Goal: Transaction & Acquisition: Purchase product/service

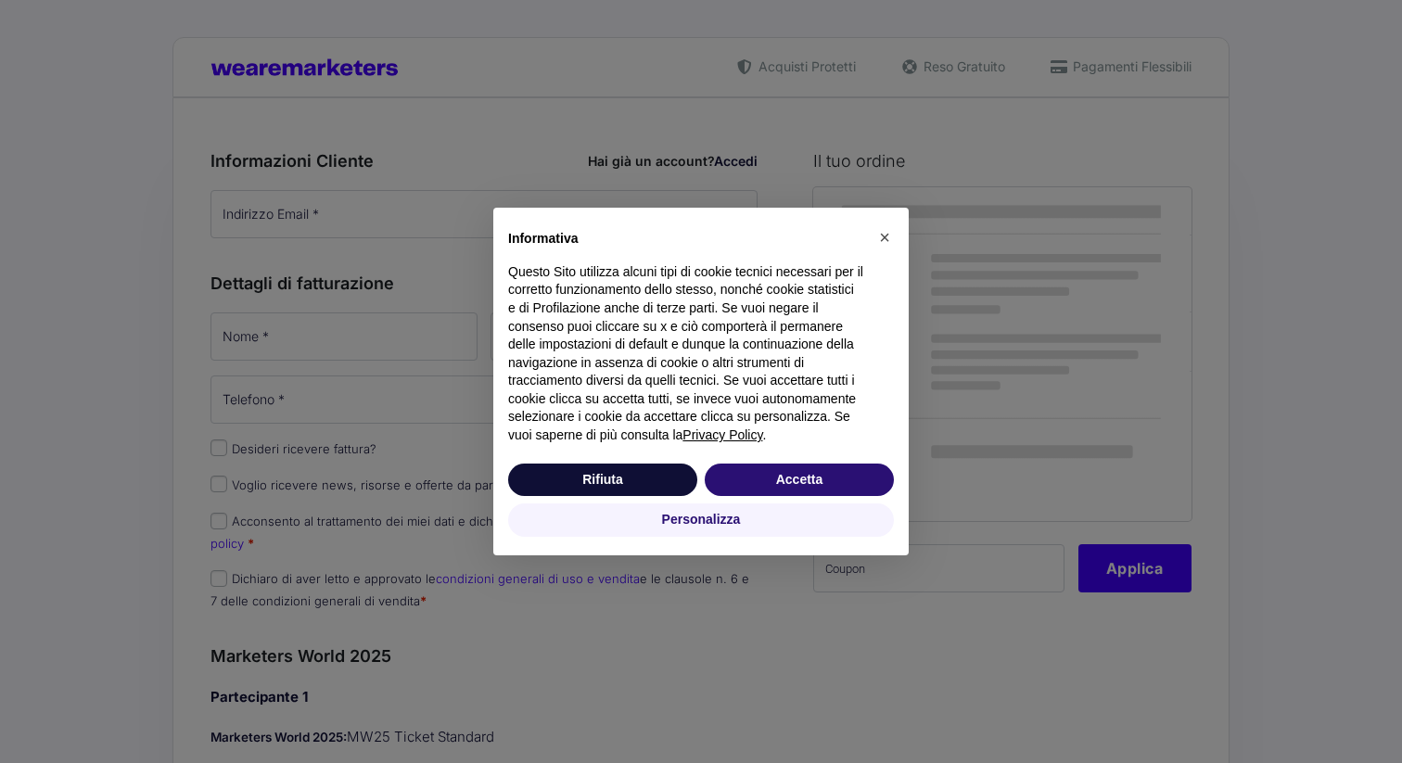
click at [574, 210] on div "Informativa Questo Sito utilizza alcuni tipi di cookie tecnici necessari per il…" at bounding box center [700, 334] width 415 height 252
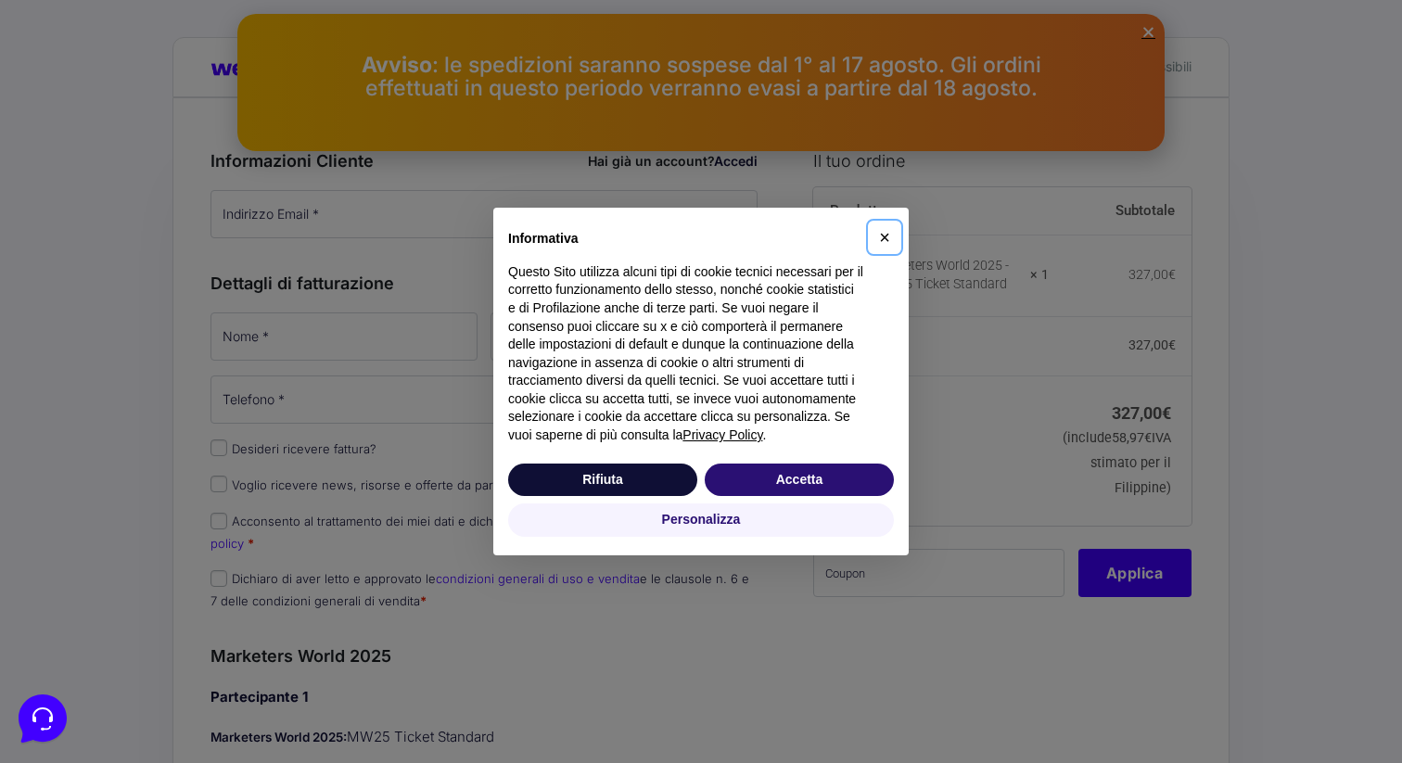
click at [885, 248] on span "×" at bounding box center [884, 237] width 11 height 20
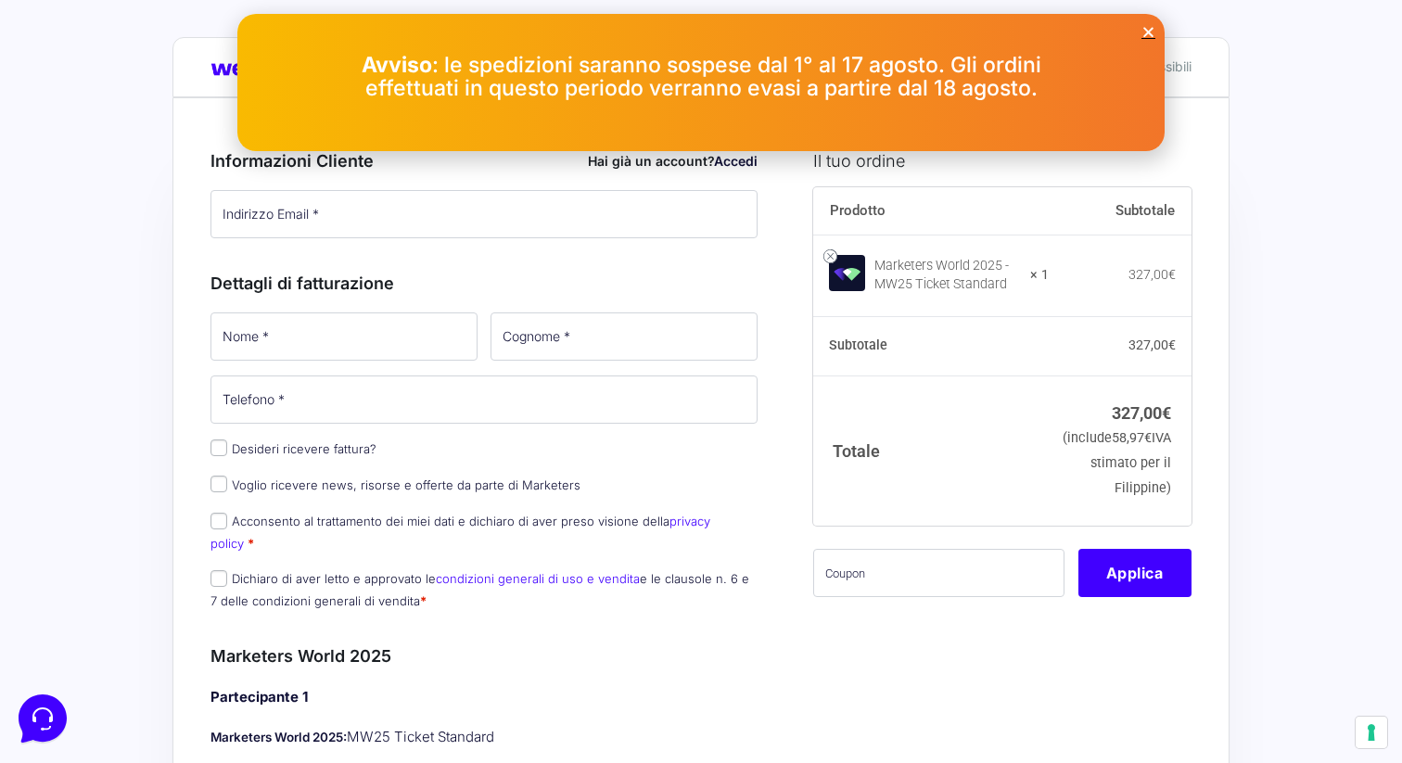
click at [1146, 32] on icon "Close" at bounding box center [1148, 32] width 14 height 14
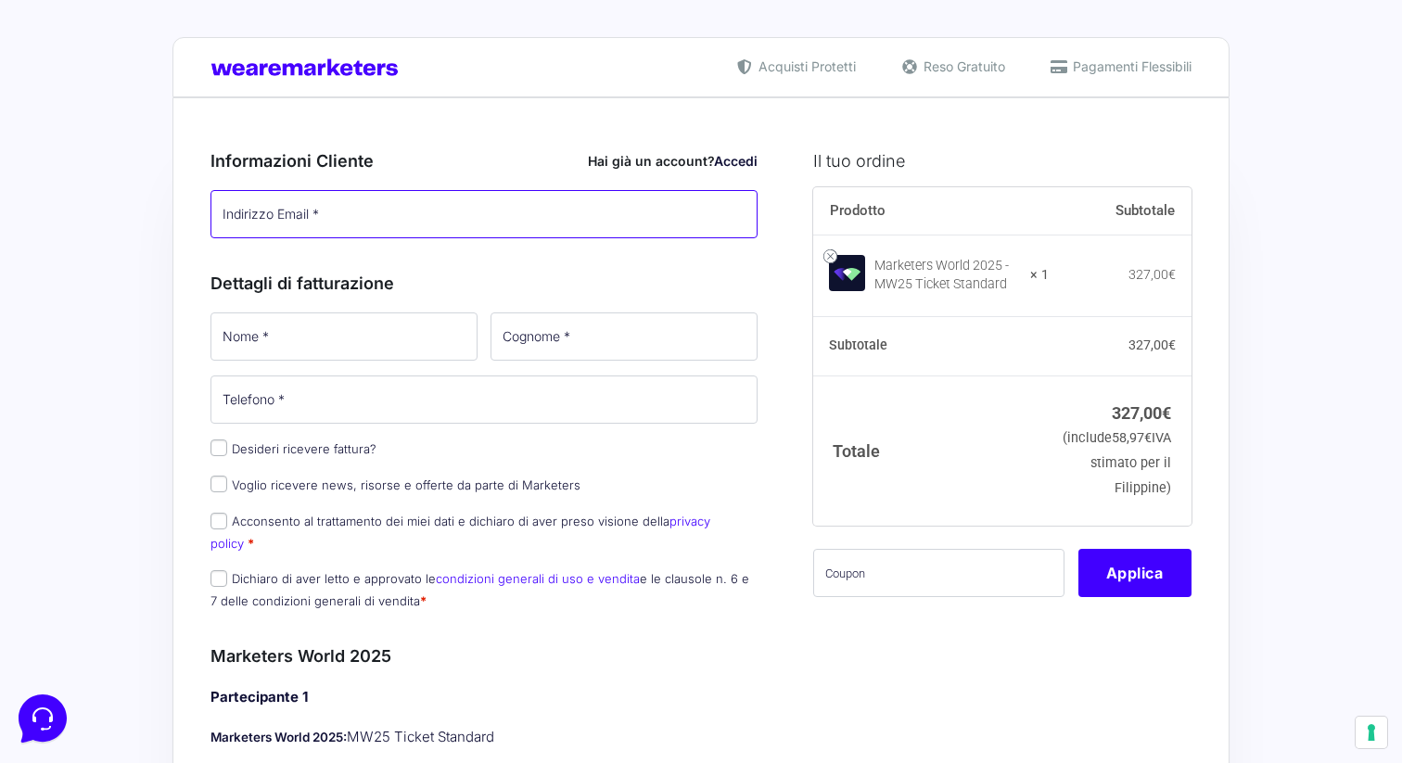
click at [526, 205] on input "Indirizzo Email *" at bounding box center [483, 214] width 547 height 48
type input "[PERSON_NAME][EMAIL_ADDRESS][DOMAIN_NAME]"
type input "[PERSON_NAME]"
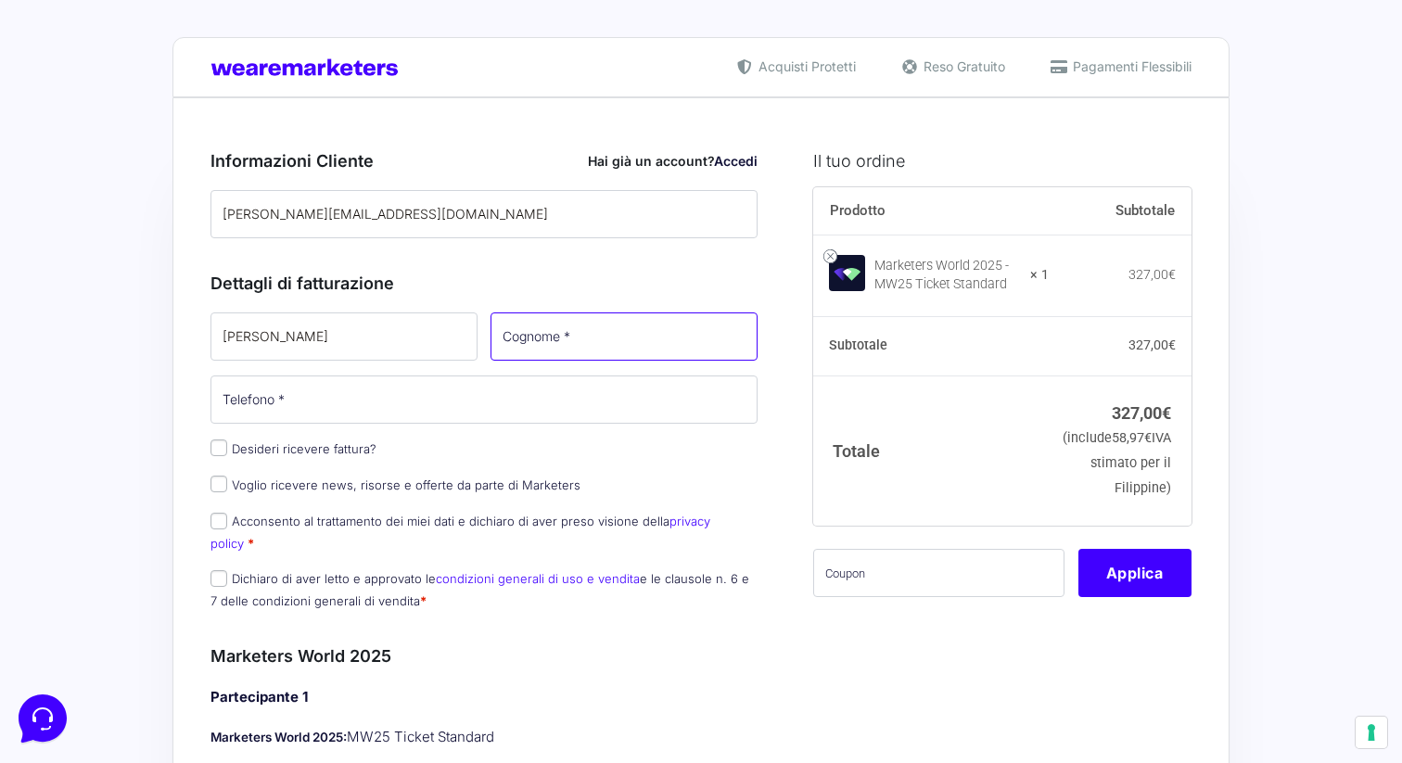
type input "Oglobyak"
type input "[PHONE_NUMBER]"
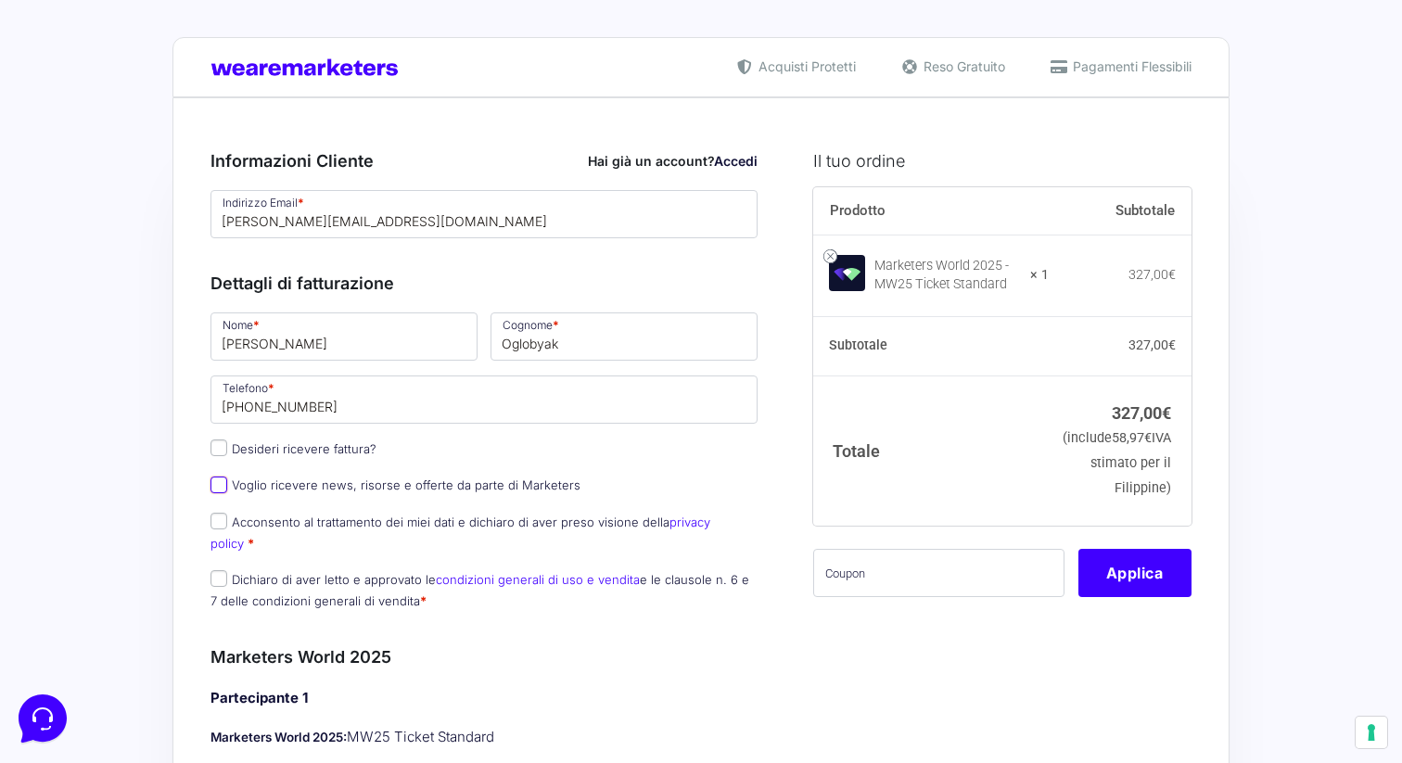
click at [217, 480] on input "Voglio ricevere news, risorse e offerte da parte di Marketers" at bounding box center [218, 485] width 17 height 17
checkbox input "true"
click at [222, 520] on input "Acconsento al trattamento dei miei dati e dichiaro di aver preso visione della …" at bounding box center [218, 521] width 17 height 17
checkbox input "true"
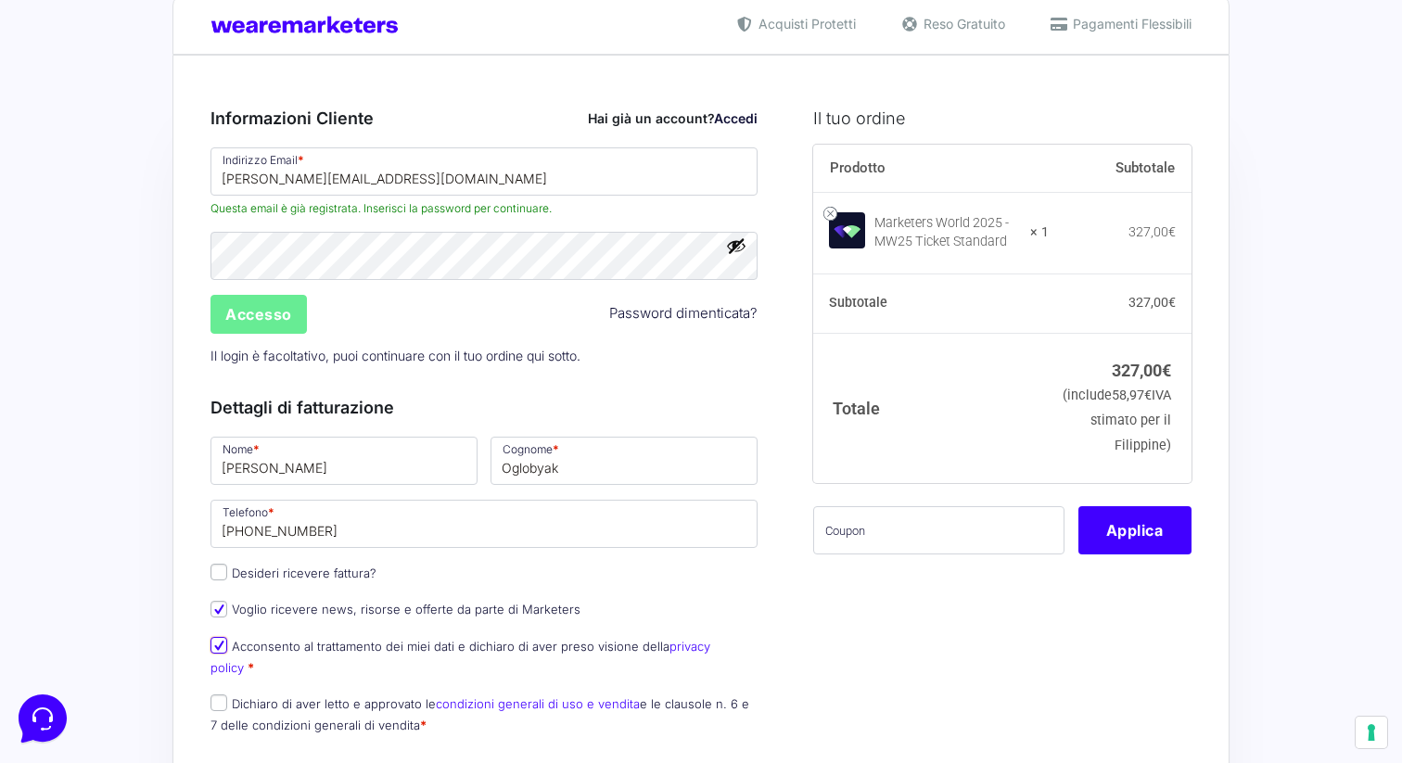
scroll to position [123, 0]
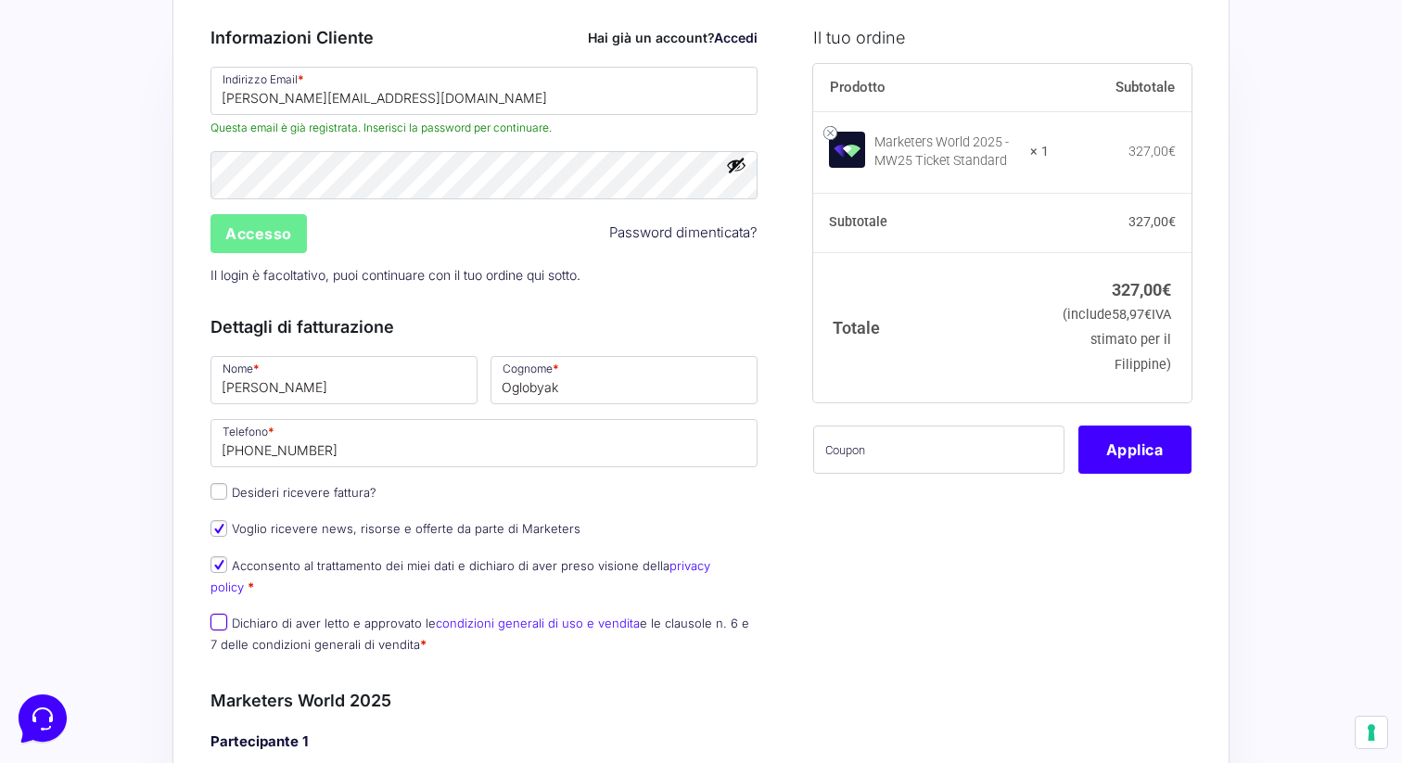
click at [220, 614] on input "Dichiaro di aver letto e approvato le condizioni generali di uso e vendita e le…" at bounding box center [218, 622] width 17 height 17
checkbox input "true"
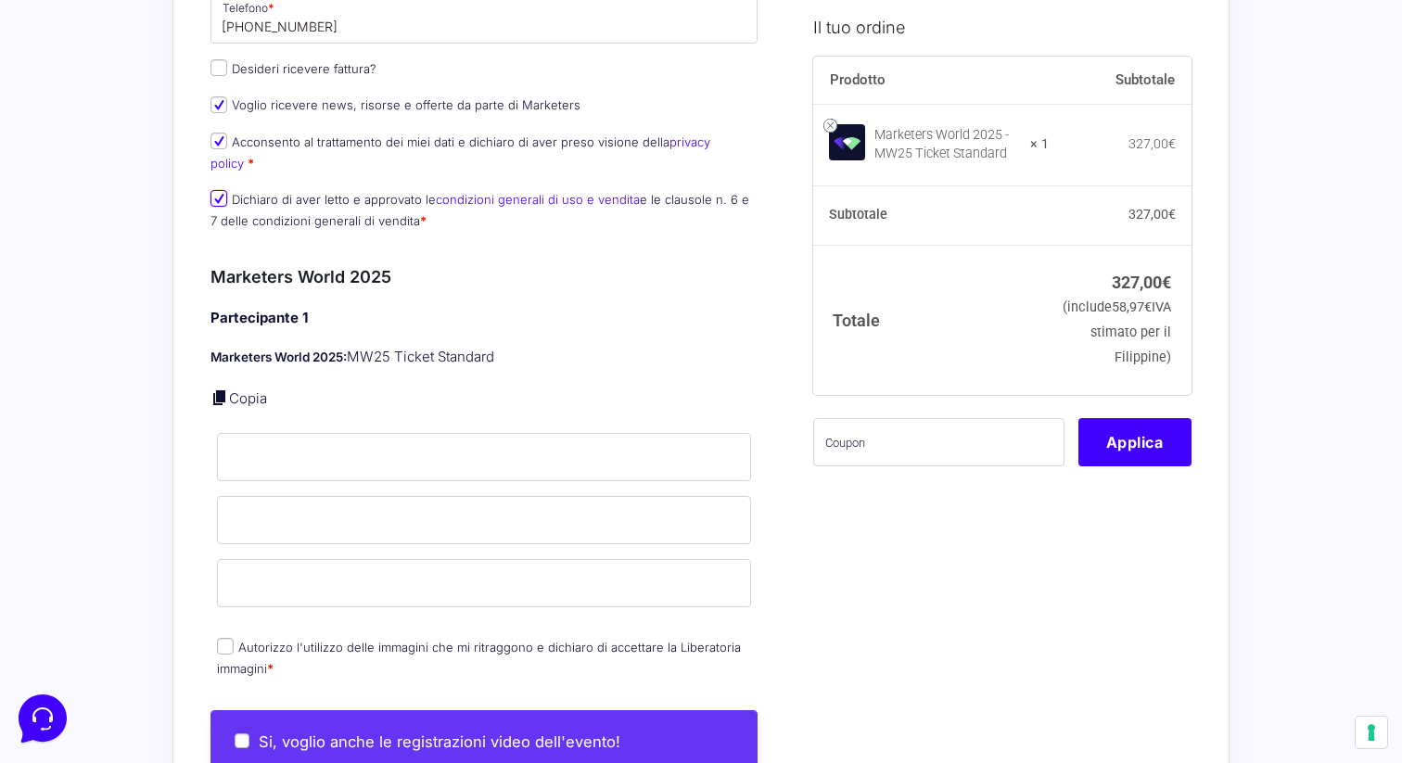
scroll to position [578, 0]
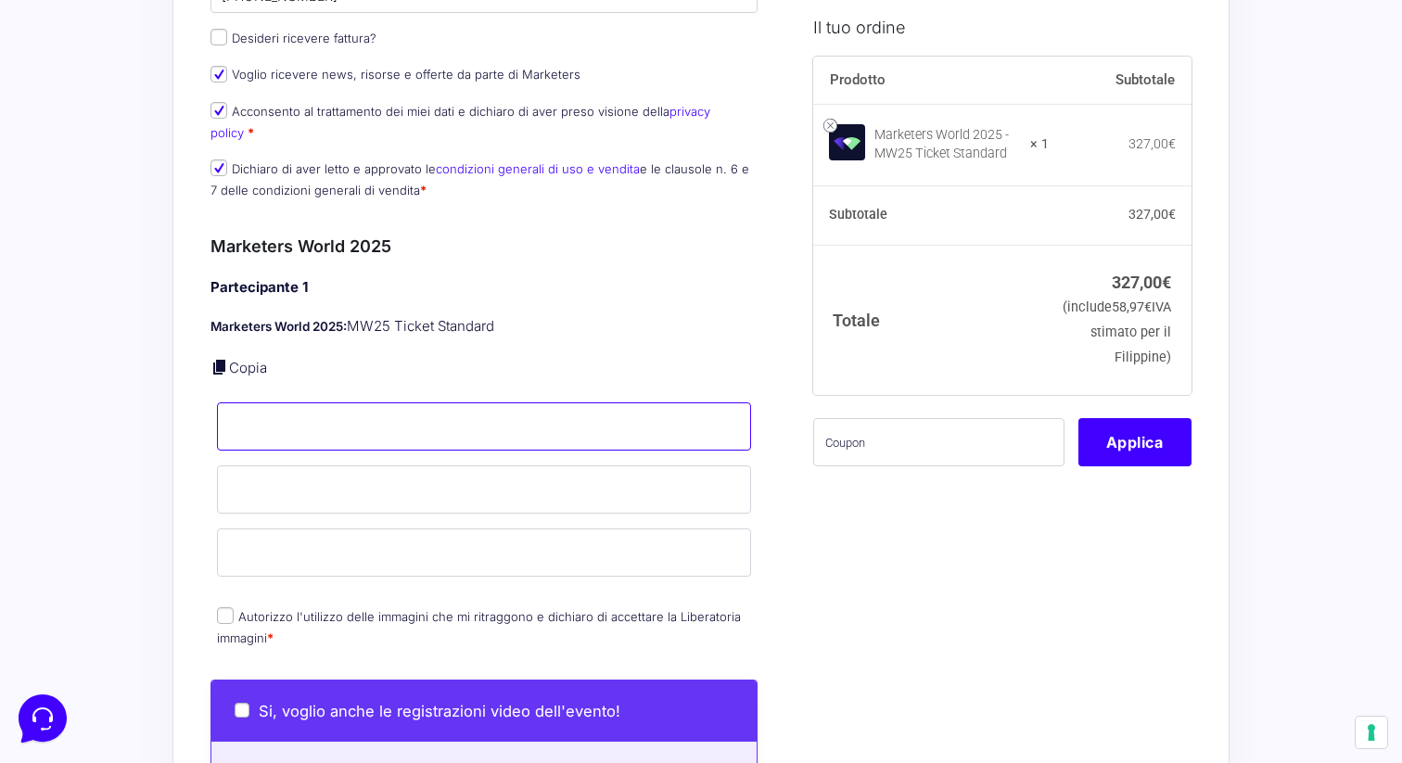
click at [350, 408] on input "Nome *" at bounding box center [484, 426] width 534 height 48
type input "[PERSON_NAME]"
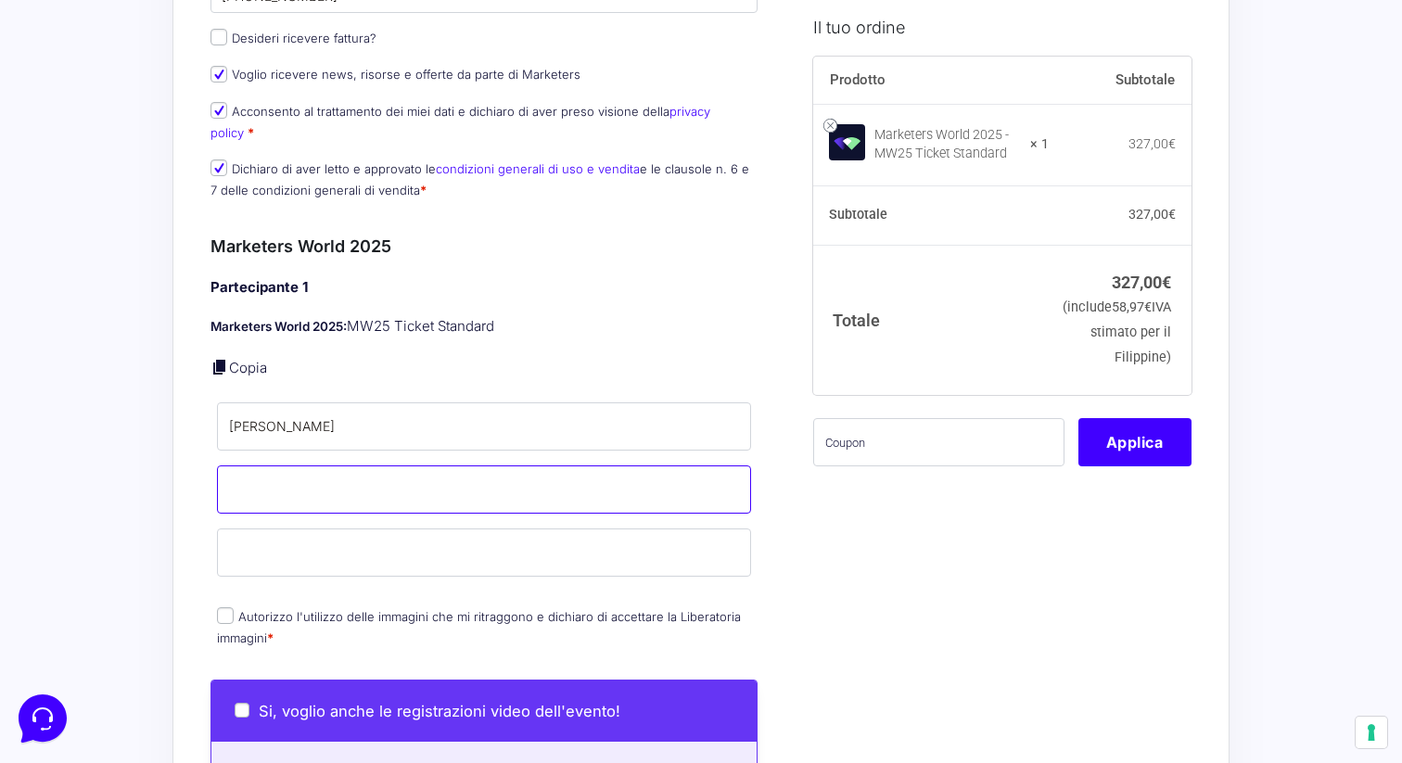
type input "Oglobyak"
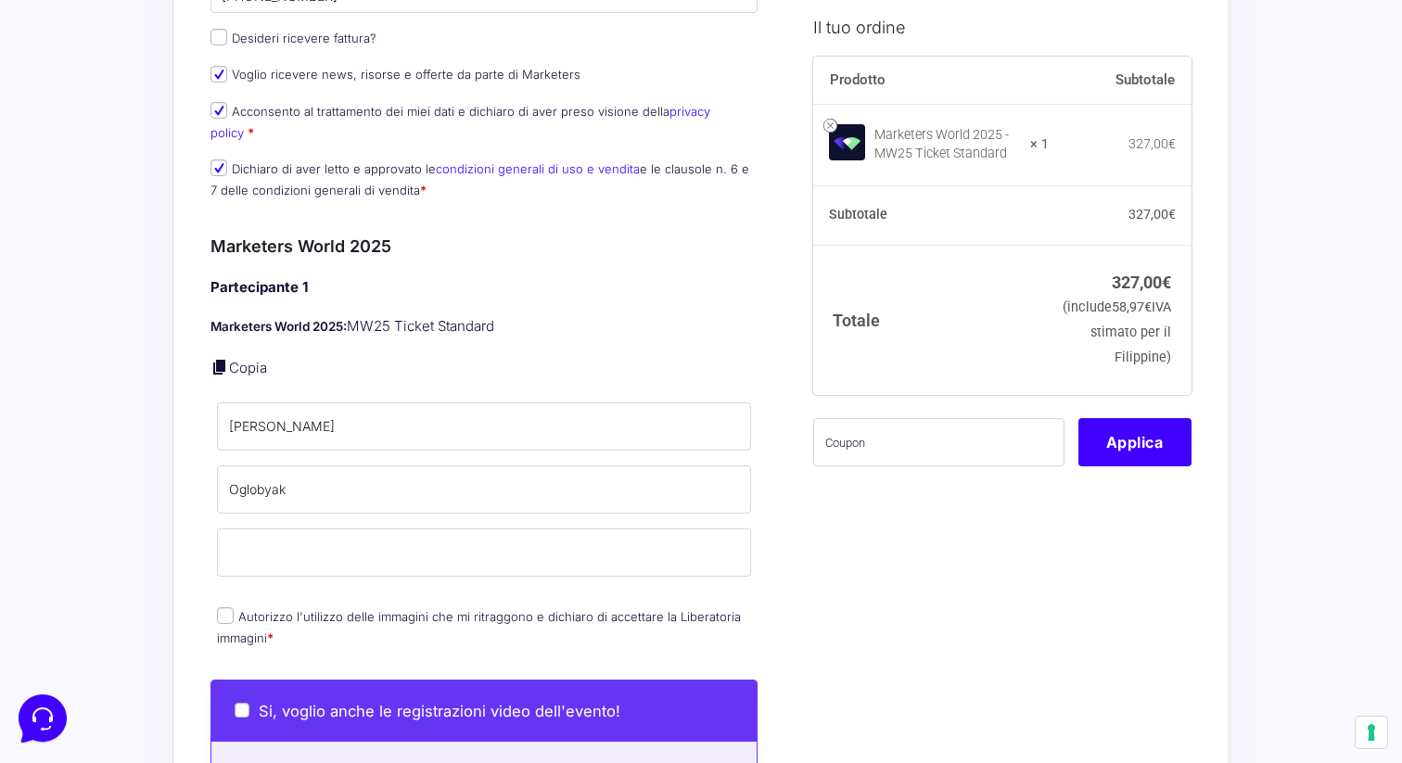
type input "[PERSON_NAME][EMAIL_ADDRESS][DOMAIN_NAME]"
click at [225, 608] on input "Autorizzo l'utilizzo delle immagini che mi ritraggono e dichiaro di accettare l…" at bounding box center [225, 616] width 17 height 17
checkbox input "true"
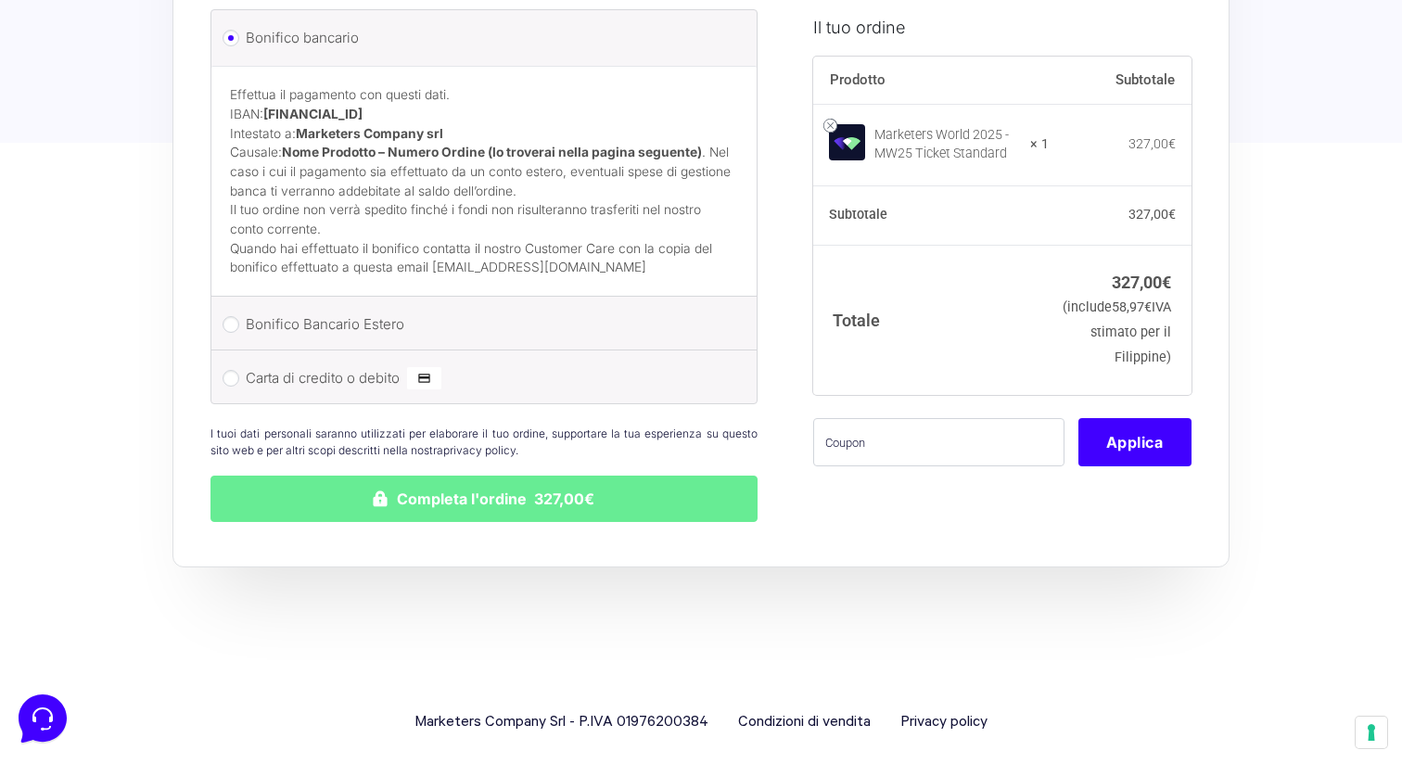
scroll to position [1933, 0]
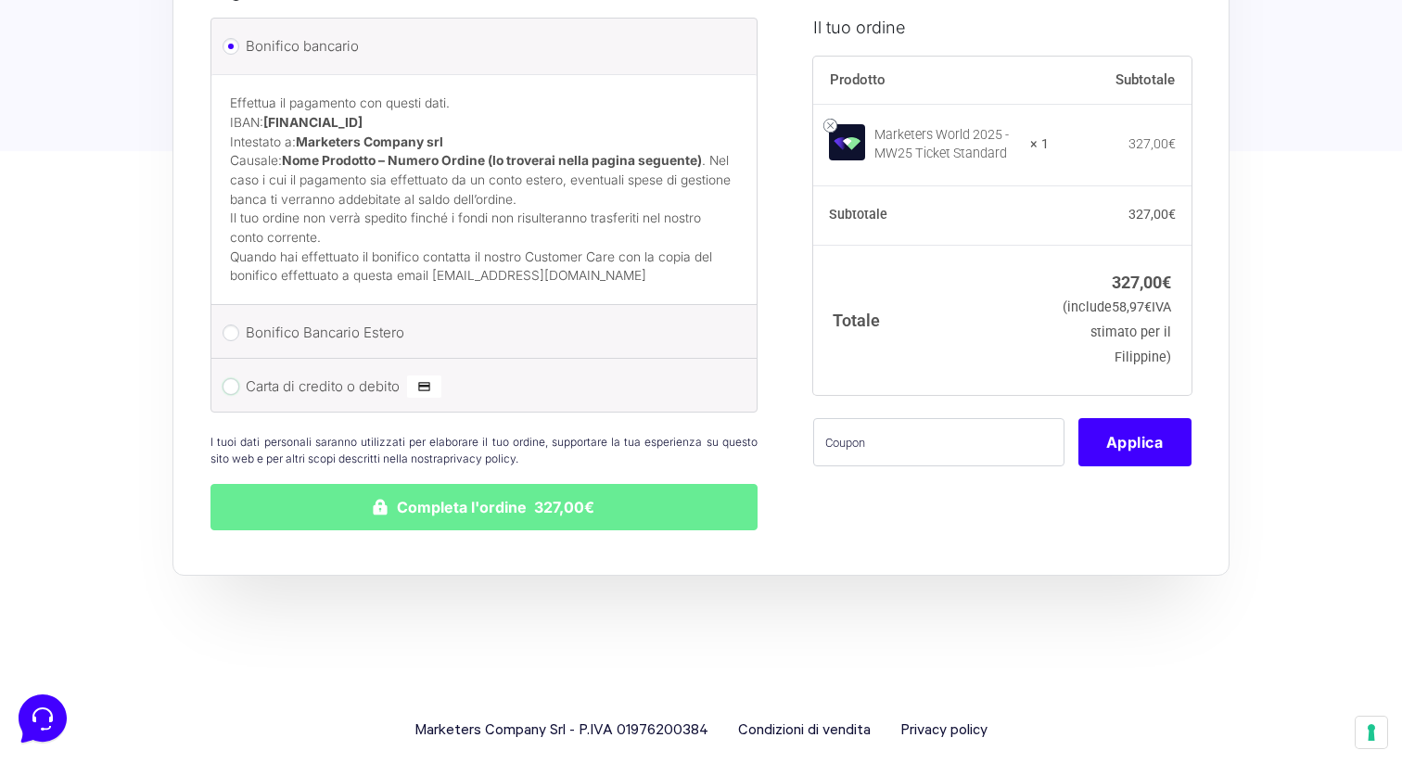
click at [234, 378] on input "Carta di credito o debito" at bounding box center [231, 386] width 17 height 17
radio input "true"
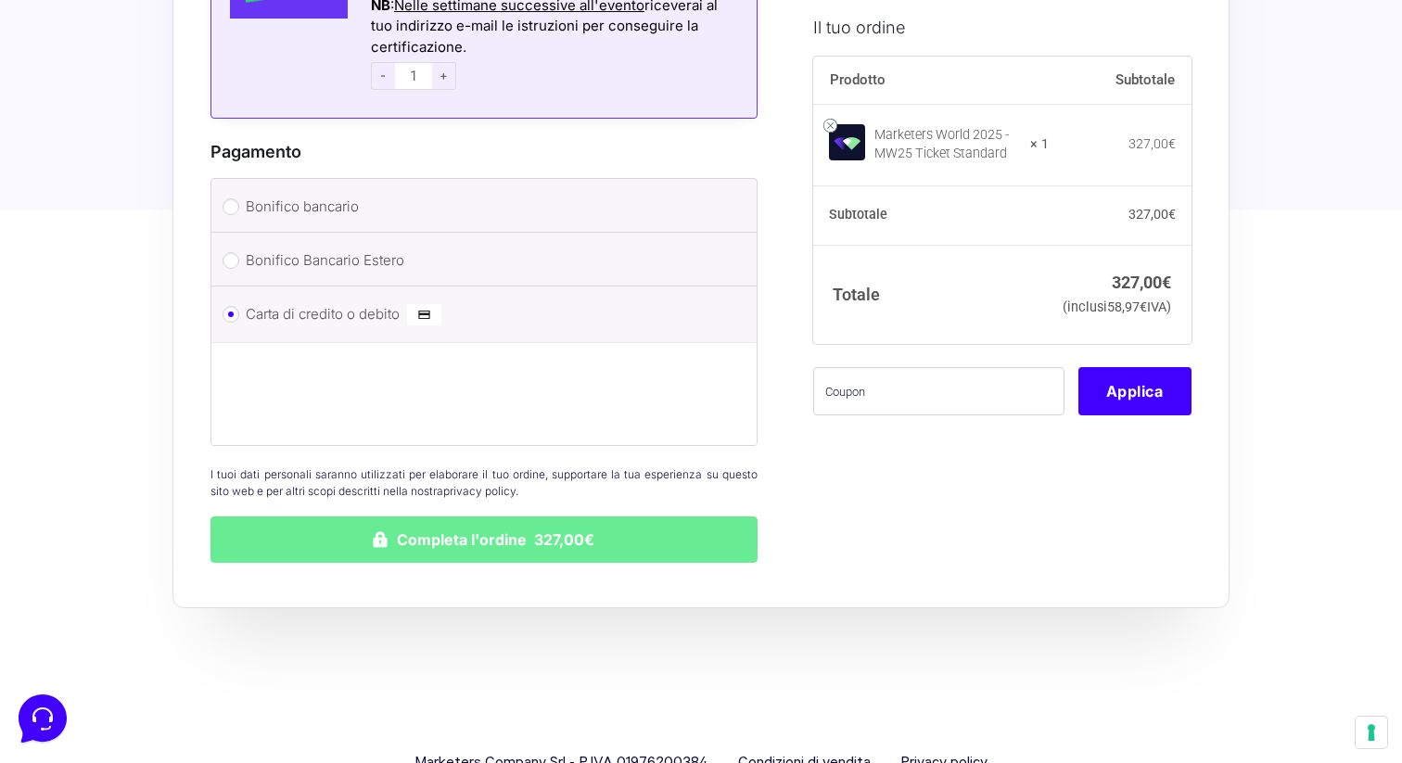
scroll to position [1814, 0]
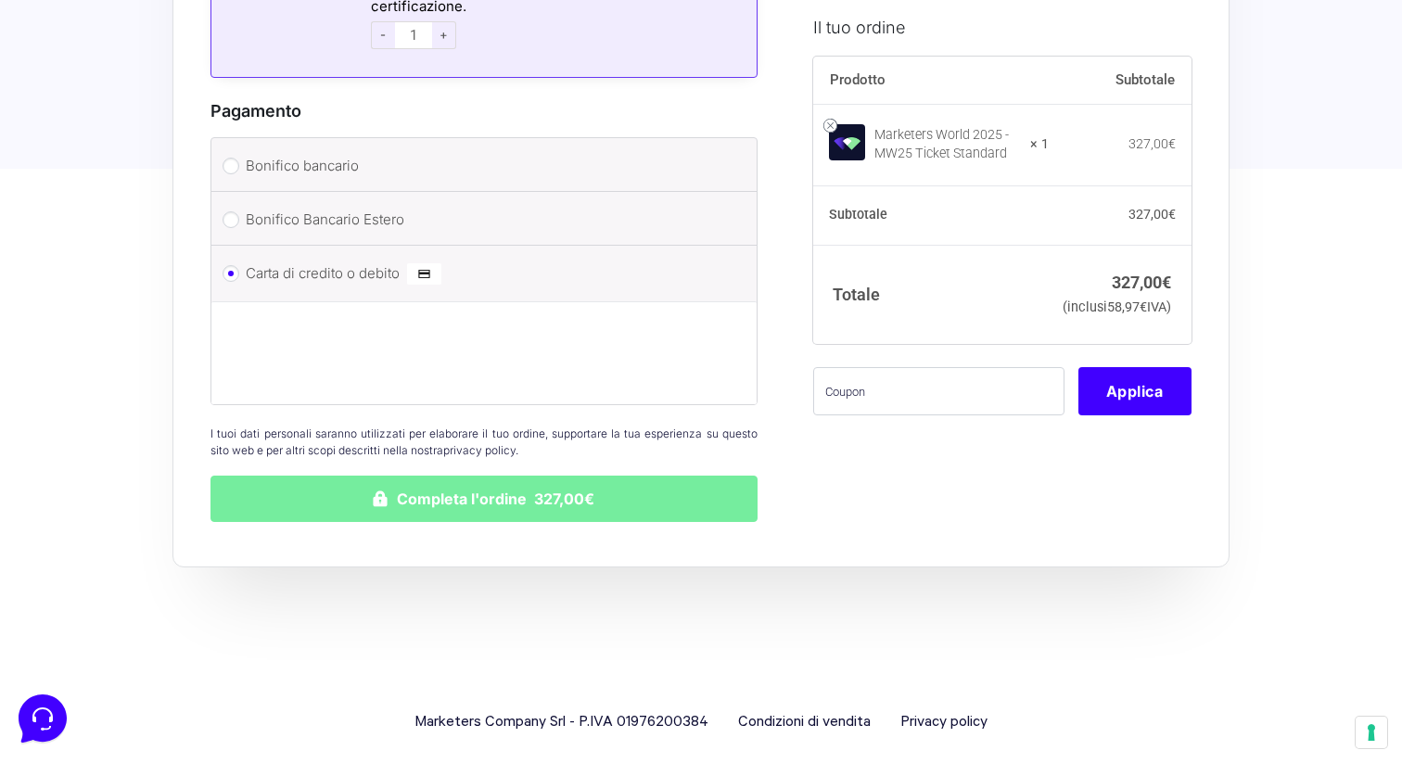
click at [476, 488] on button "Completa l'ordine 327,00€" at bounding box center [483, 499] width 547 height 46
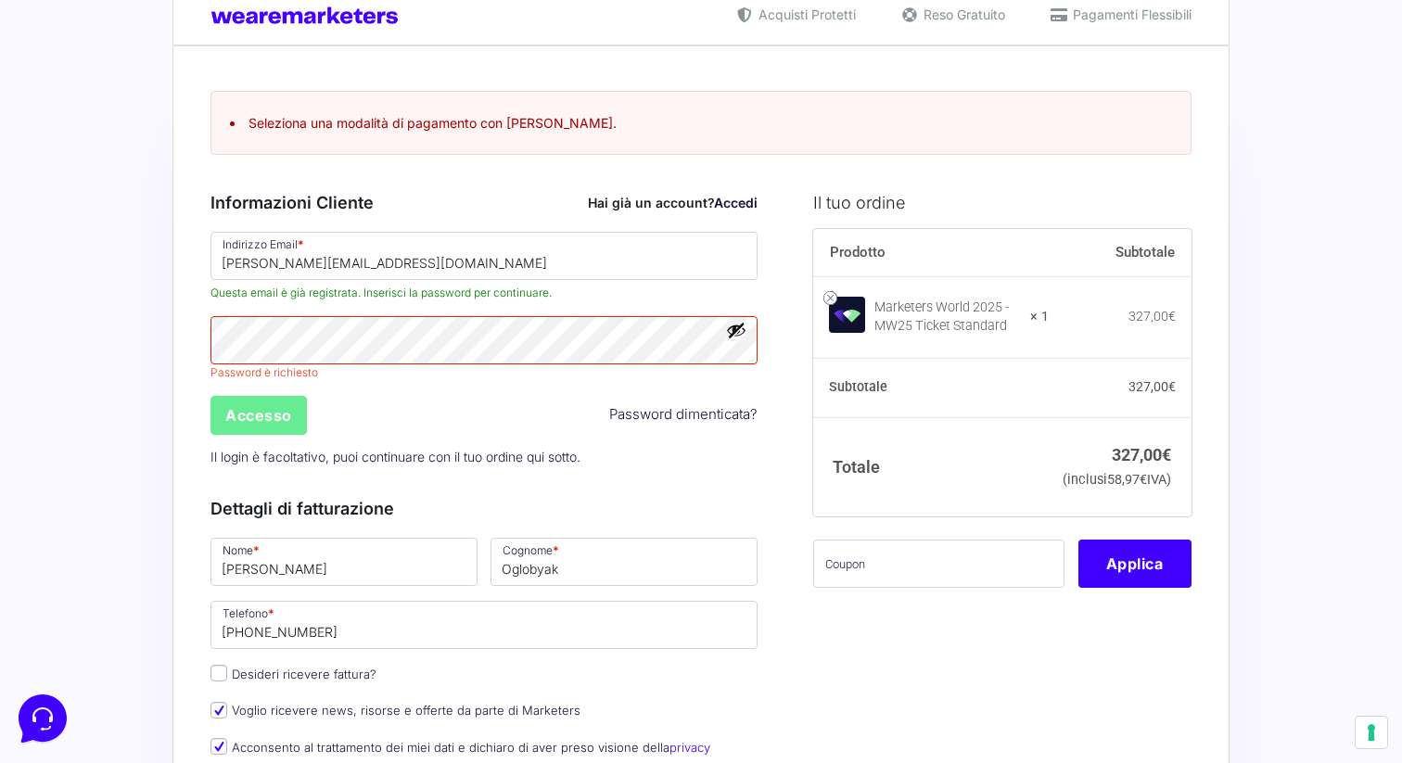
scroll to position [49, 0]
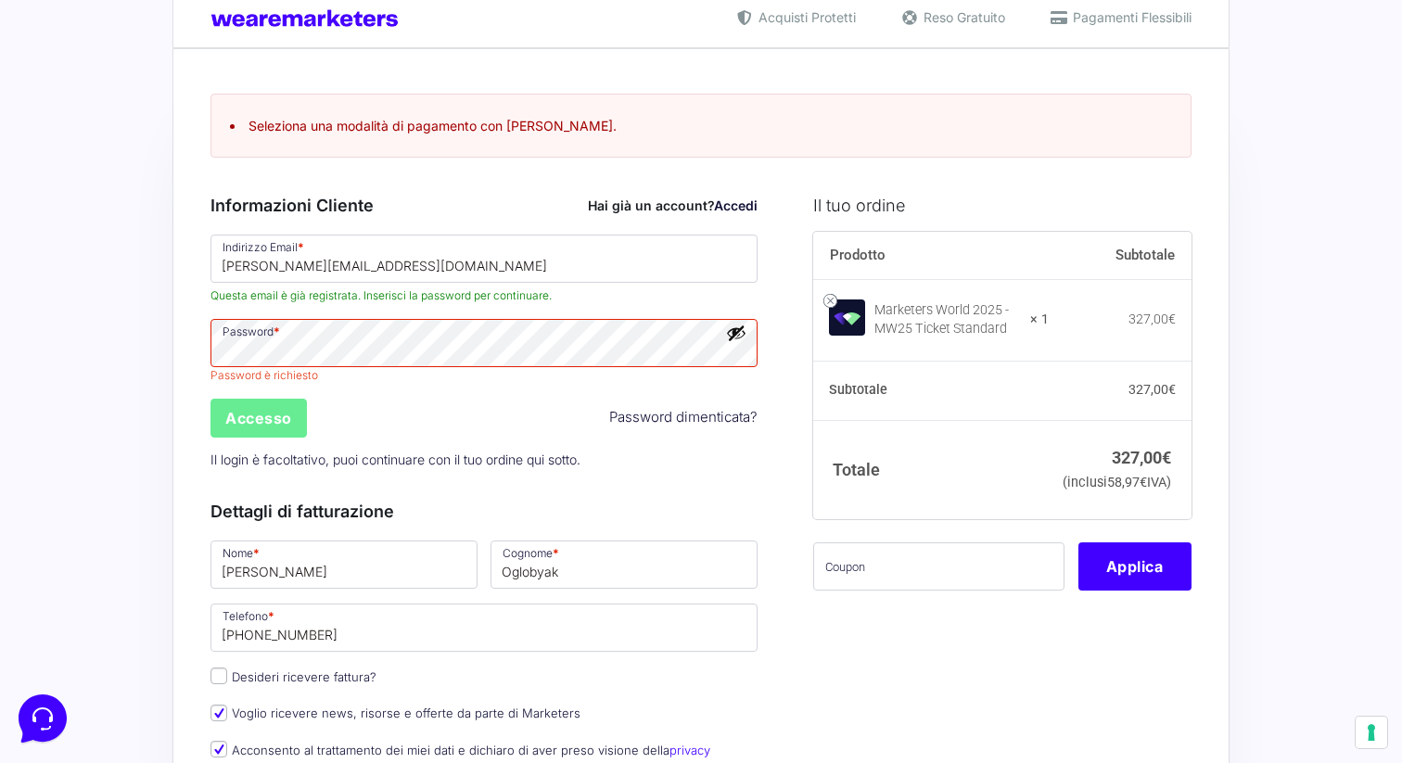
click at [733, 339] on button "Mostra password" at bounding box center [736, 333] width 20 height 20
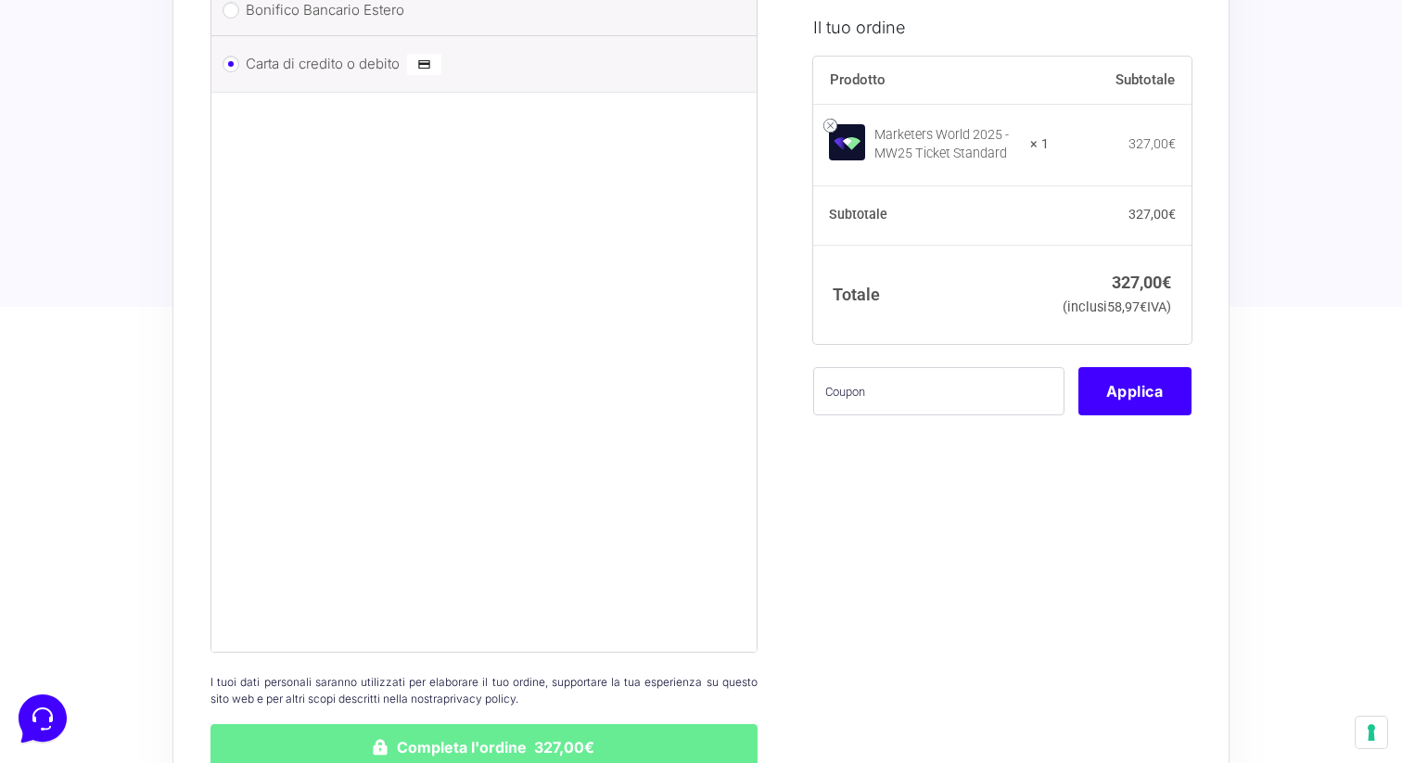
scroll to position [2365, 0]
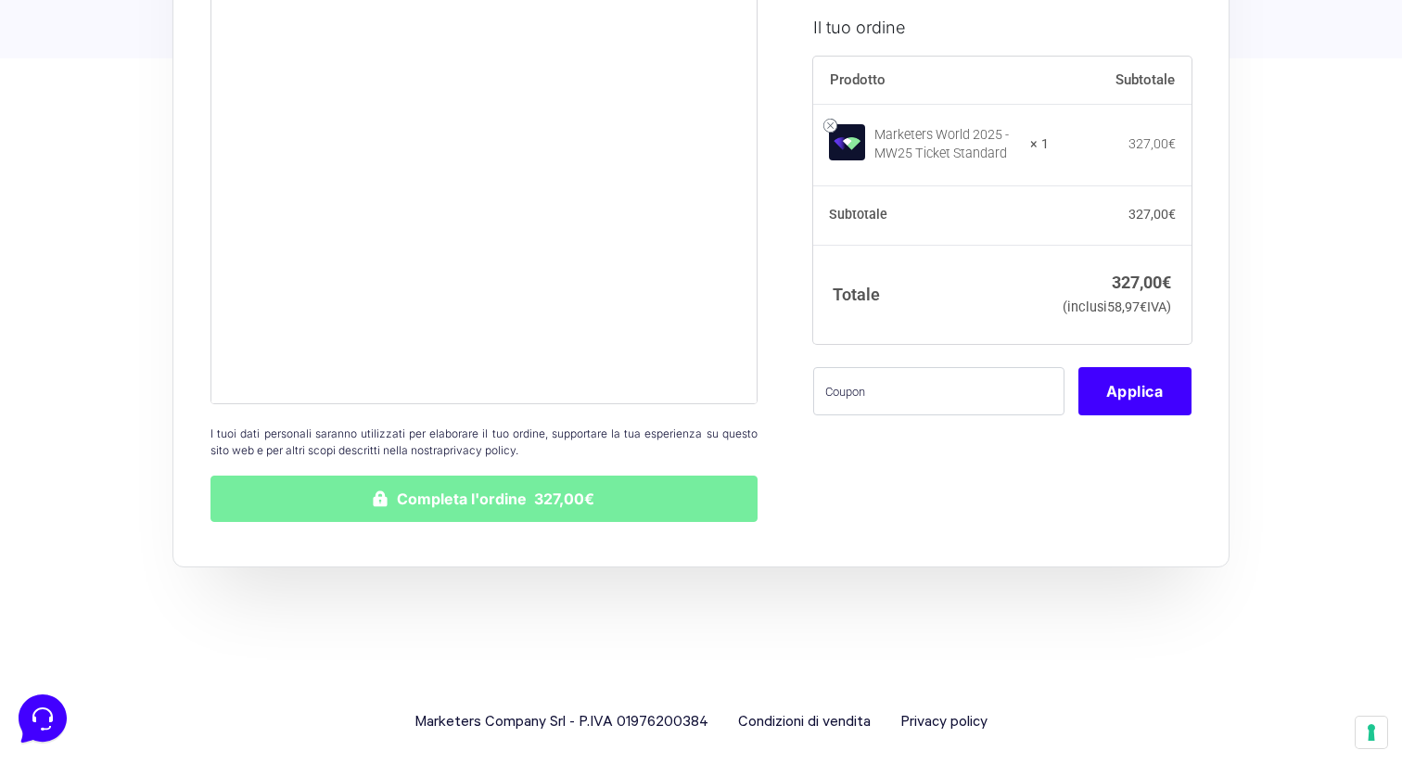
click at [459, 490] on button "Completa l'ordine 327,00€" at bounding box center [483, 499] width 547 height 46
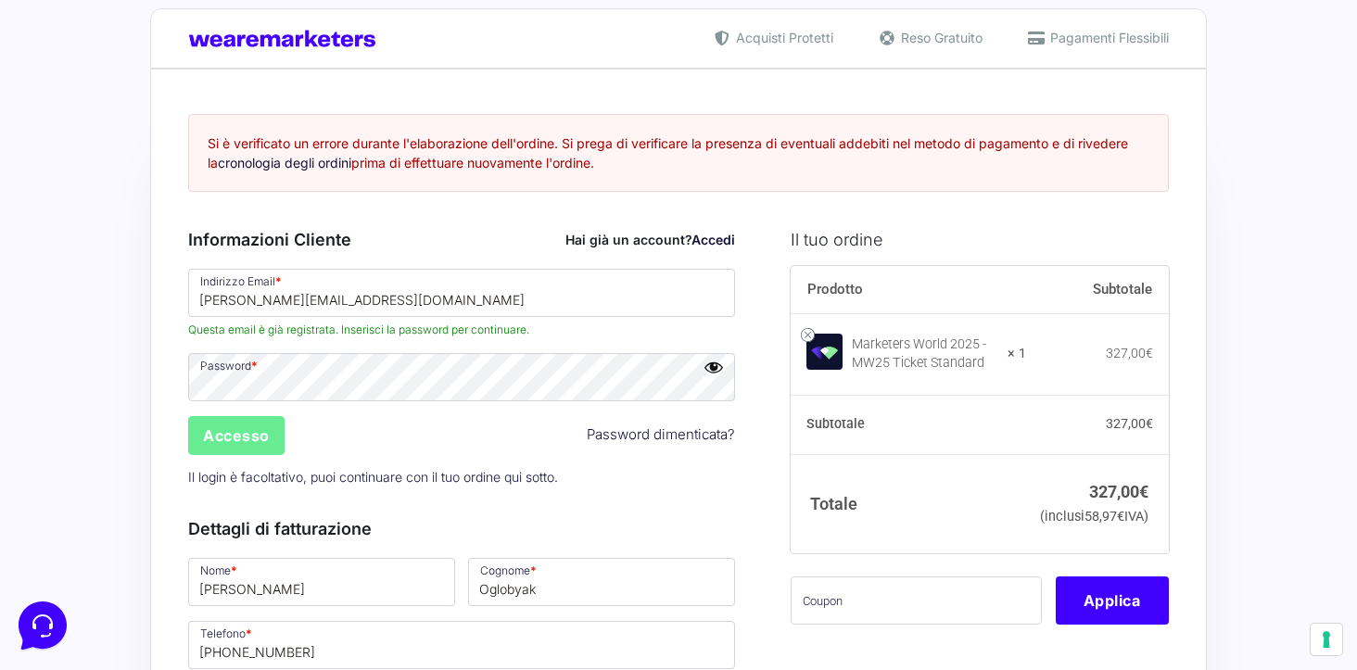
scroll to position [35, 0]
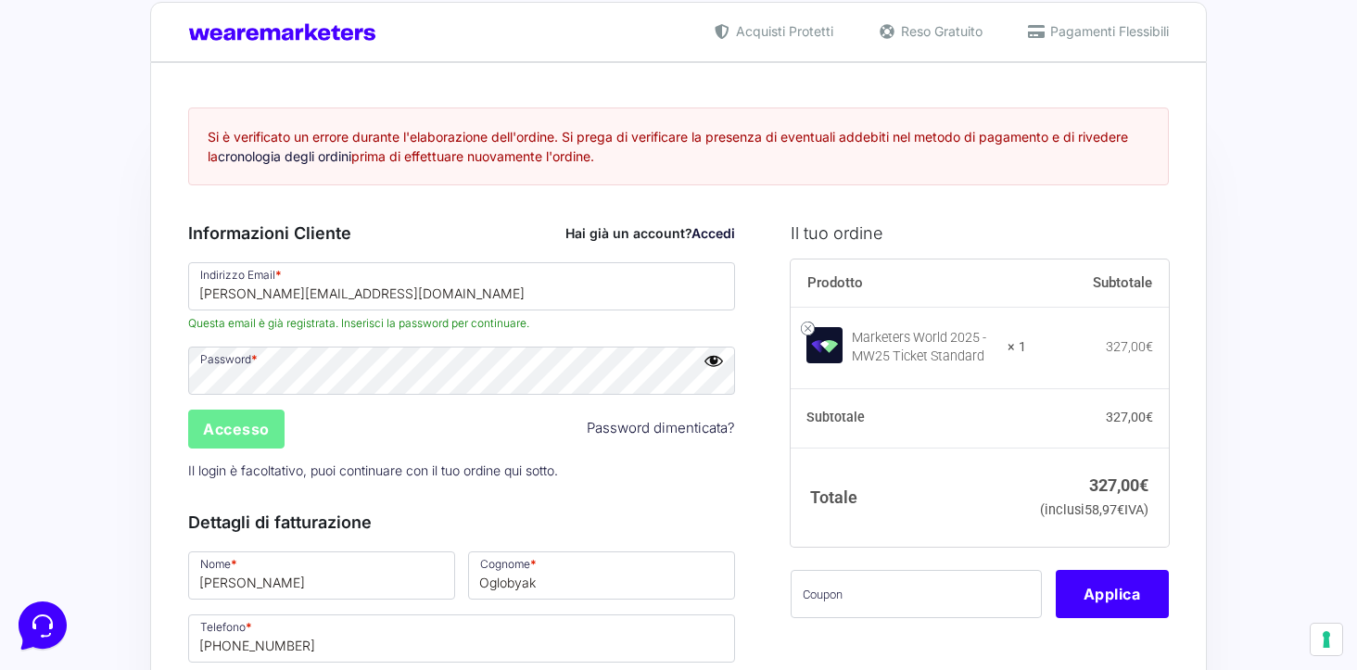
type button "Completa l'ordine 327,00€"
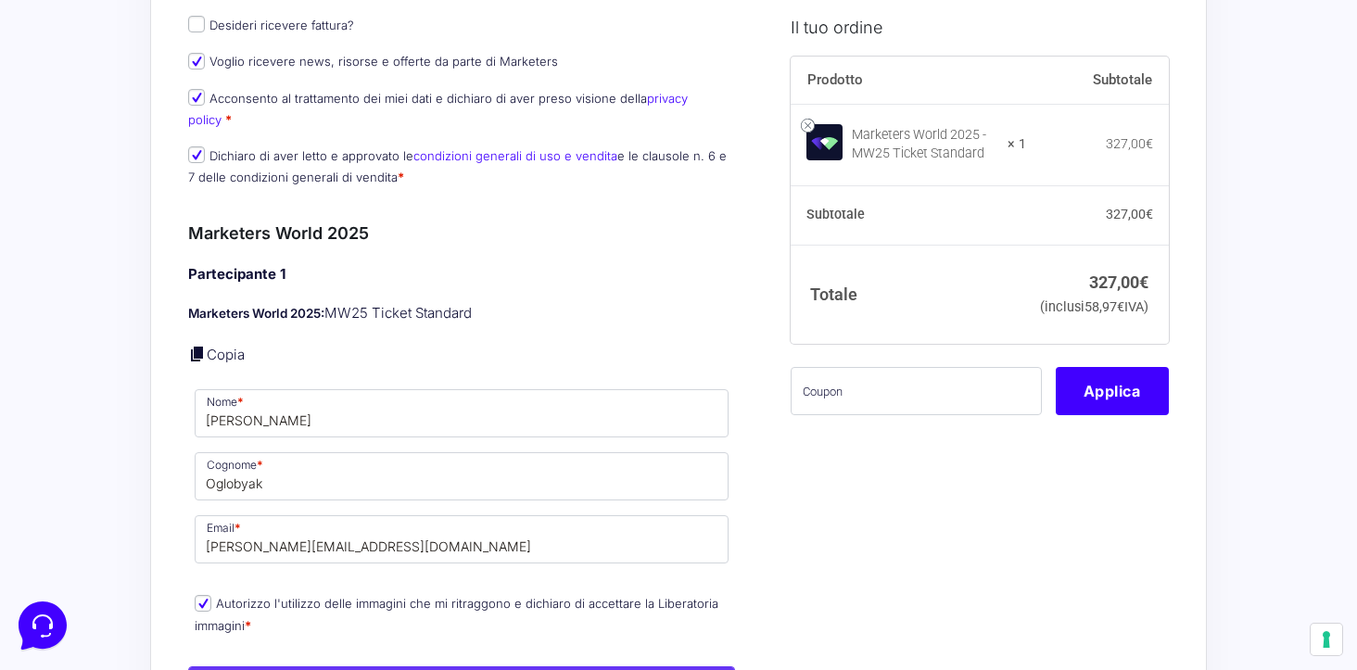
scroll to position [0, 0]
